Goal: Complete application form

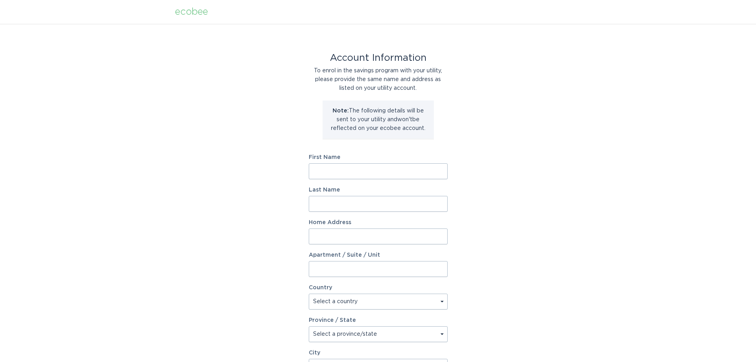
click at [356, 170] on input "First Name" at bounding box center [378, 171] width 139 height 16
type input "Joia"
type input "[PERSON_NAME]"
type input "[STREET_ADDRESS][PERSON_NAME]"
select select "US"
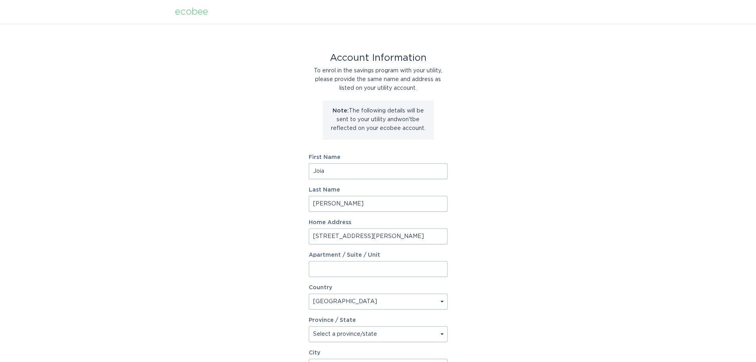
type input "[GEOGRAPHIC_DATA]"
type input "40509"
select select "KY"
click at [365, 237] on input "[STREET_ADDRESS][PERSON_NAME]" at bounding box center [378, 236] width 139 height 16
drag, startPoint x: 364, startPoint y: 237, endPoint x: 273, endPoint y: 248, distance: 91.6
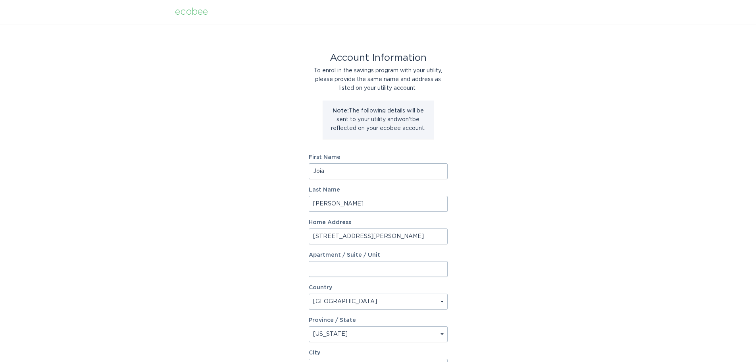
click at [273, 248] on div "Account Information To enrol in the savings program with your utility, please p…" at bounding box center [378, 243] width 756 height 439
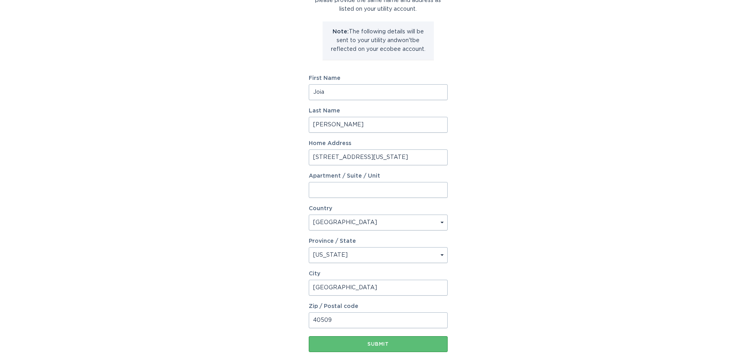
scroll to position [79, 0]
type input "[STREET_ADDRESS][US_STATE]"
drag, startPoint x: 329, startPoint y: 320, endPoint x: 338, endPoint y: 317, distance: 10.0
click at [338, 317] on input "40509" at bounding box center [378, 320] width 139 height 16
type input "40505"
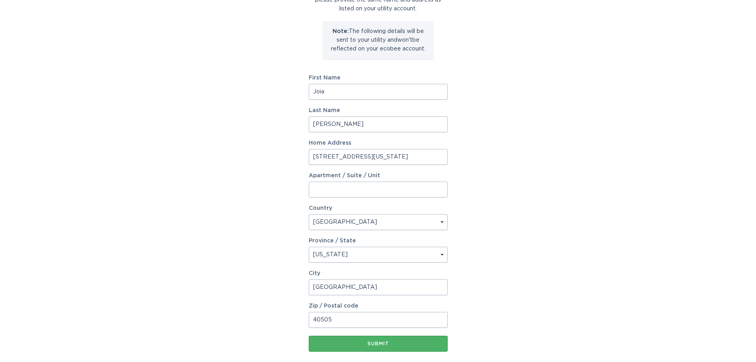
click at [367, 345] on div "Submit" at bounding box center [378, 343] width 131 height 5
